Goal: Information Seeking & Learning: Learn about a topic

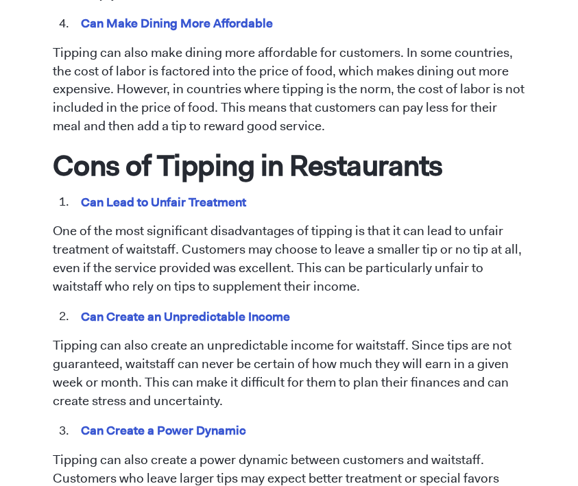
scroll to position [1165, 0]
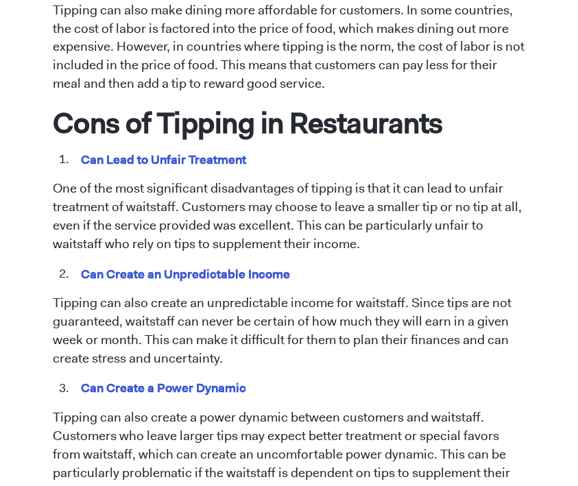
click at [67, 192] on p "One of the most significant disadvantages of tipping is that it can lead to unf…" at bounding box center [289, 217] width 473 height 74
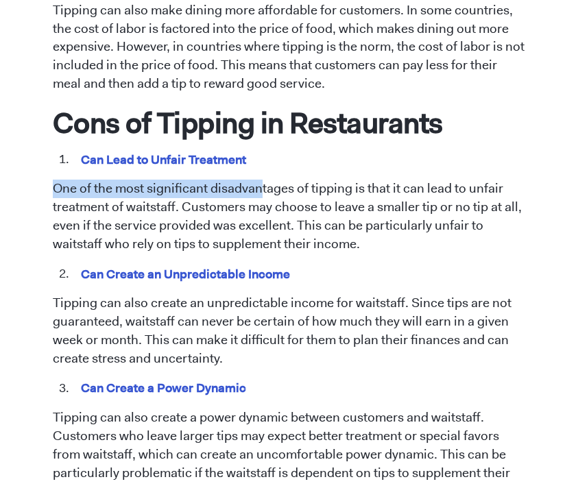
drag, startPoint x: 56, startPoint y: 187, endPoint x: 260, endPoint y: 184, distance: 204.2
click at [260, 184] on p "One of the most significant disadvantages of tipping is that it can lead to unf…" at bounding box center [289, 217] width 473 height 74
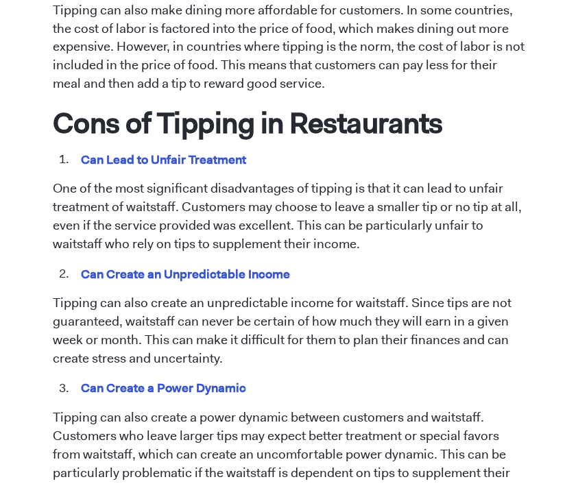
click at [229, 216] on p "One of the most significant disadvantages of tipping is that it can lead to unf…" at bounding box center [289, 217] width 473 height 74
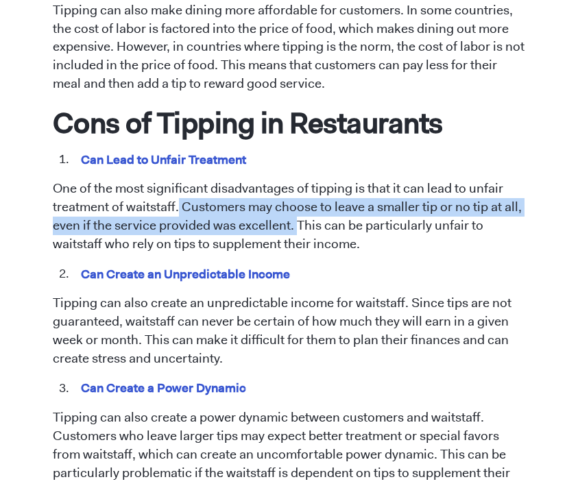
drag, startPoint x: 179, startPoint y: 203, endPoint x: 296, endPoint y: 223, distance: 119.0
click at [296, 223] on p "One of the most significant disadvantages of tipping is that it can lead to unf…" at bounding box center [289, 217] width 473 height 74
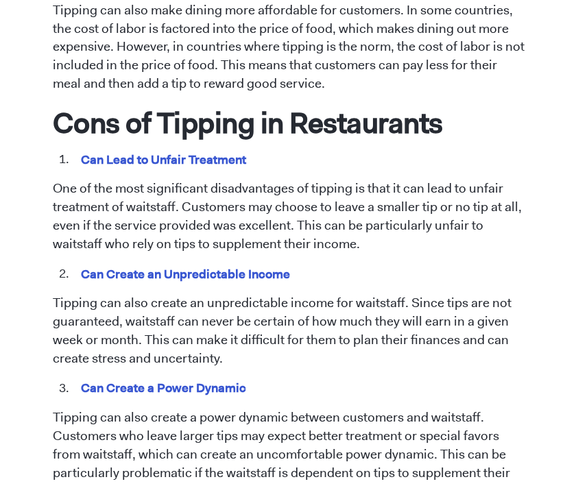
click at [53, 190] on p "One of the most significant disadvantages of tipping is that it can lead to unf…" at bounding box center [289, 217] width 473 height 74
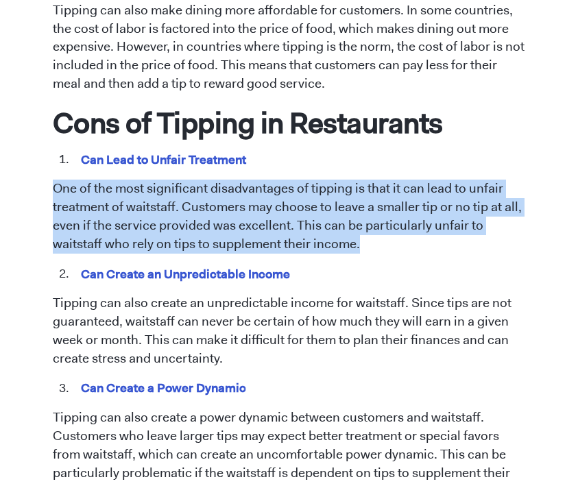
drag, startPoint x: 51, startPoint y: 185, endPoint x: 373, endPoint y: 248, distance: 328.9
click at [373, 248] on div "[DATE] Tipping in Restaurants: Pros and Cons [PERSON_NAME] Tipping has been a l…" at bounding box center [288, 95] width 493 height 2311
copy p "One of the most significant disadvantages of tipping is that it can lead to unf…"
drag, startPoint x: 32, startPoint y: 71, endPoint x: 137, endPoint y: 9, distance: 122.0
click at [32, 71] on div "[DATE] Tipping in Restaurants: Pros and Cons [PERSON_NAME] Tipping has been a l…" at bounding box center [289, 321] width 578 height 2762
